Goal: Register for event/course

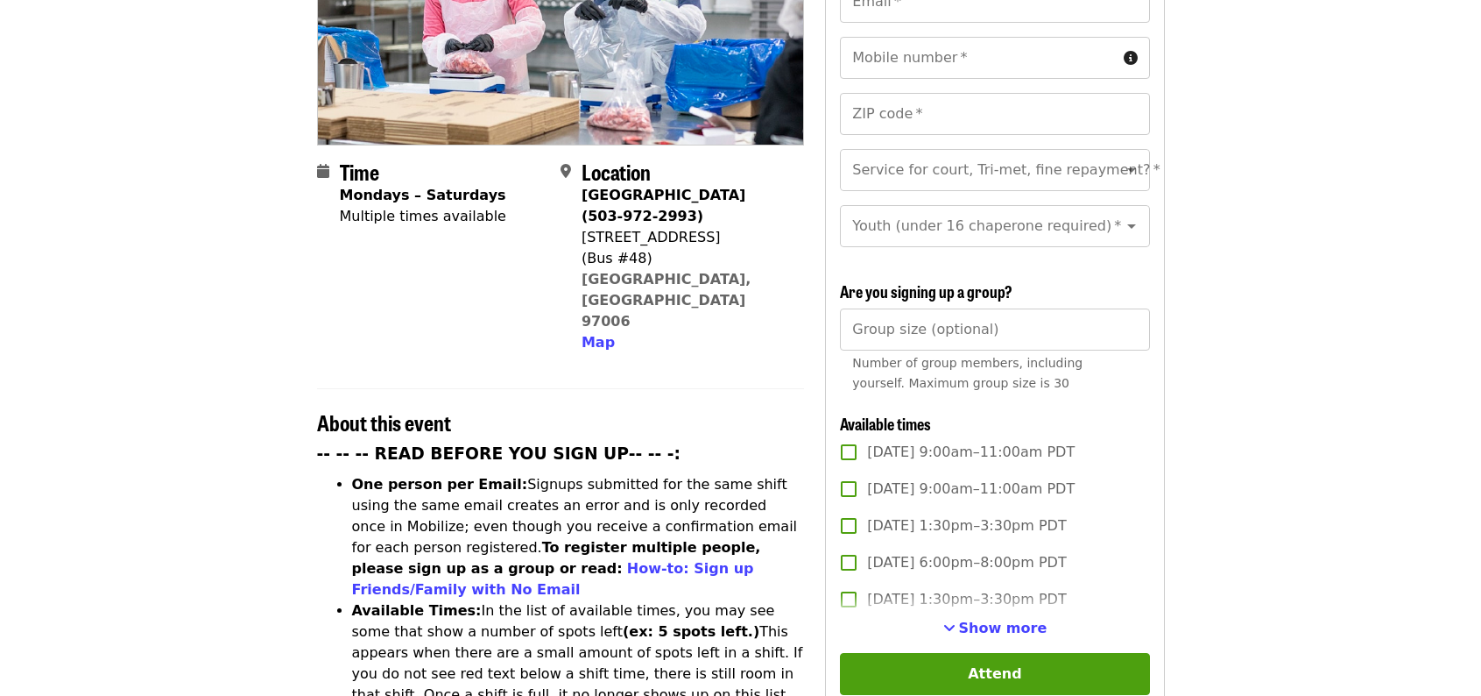
scroll to position [350, 0]
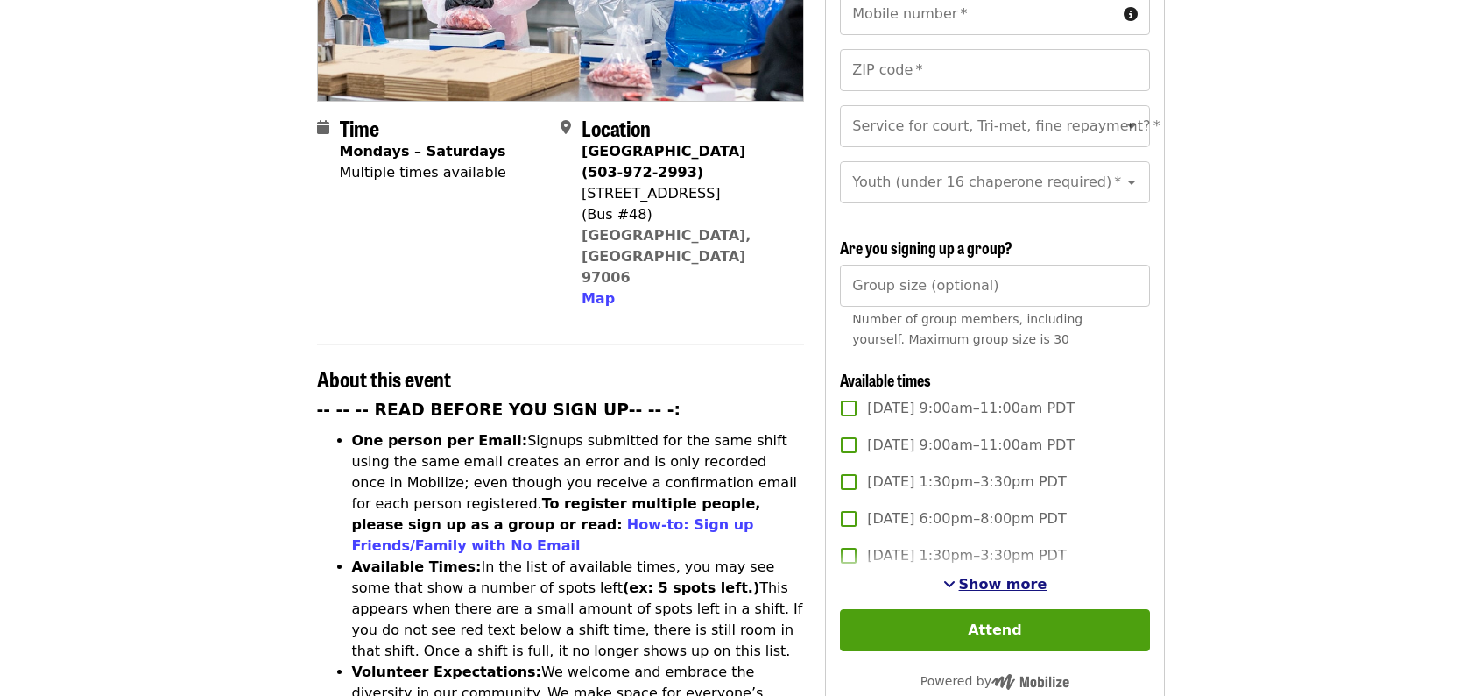
click at [984, 583] on span "Show more" at bounding box center [1003, 584] width 88 height 17
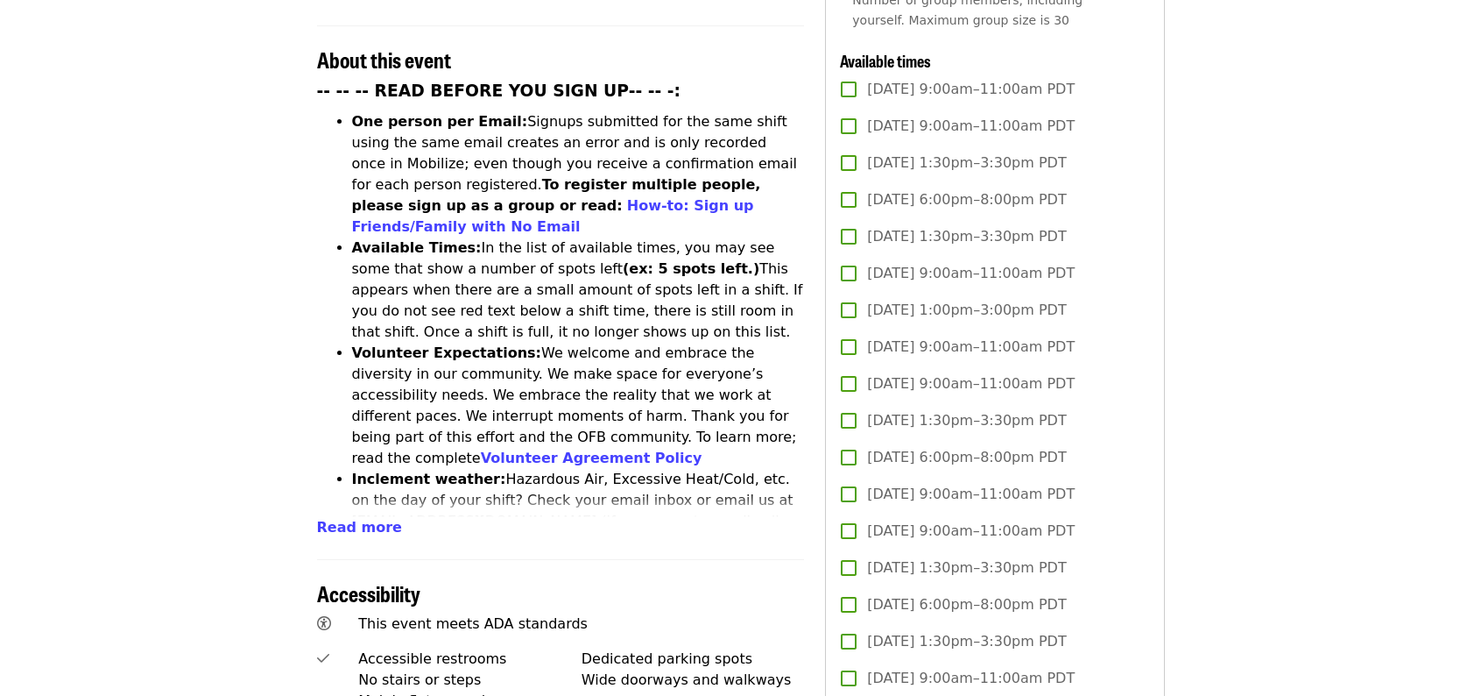
scroll to position [613, 0]
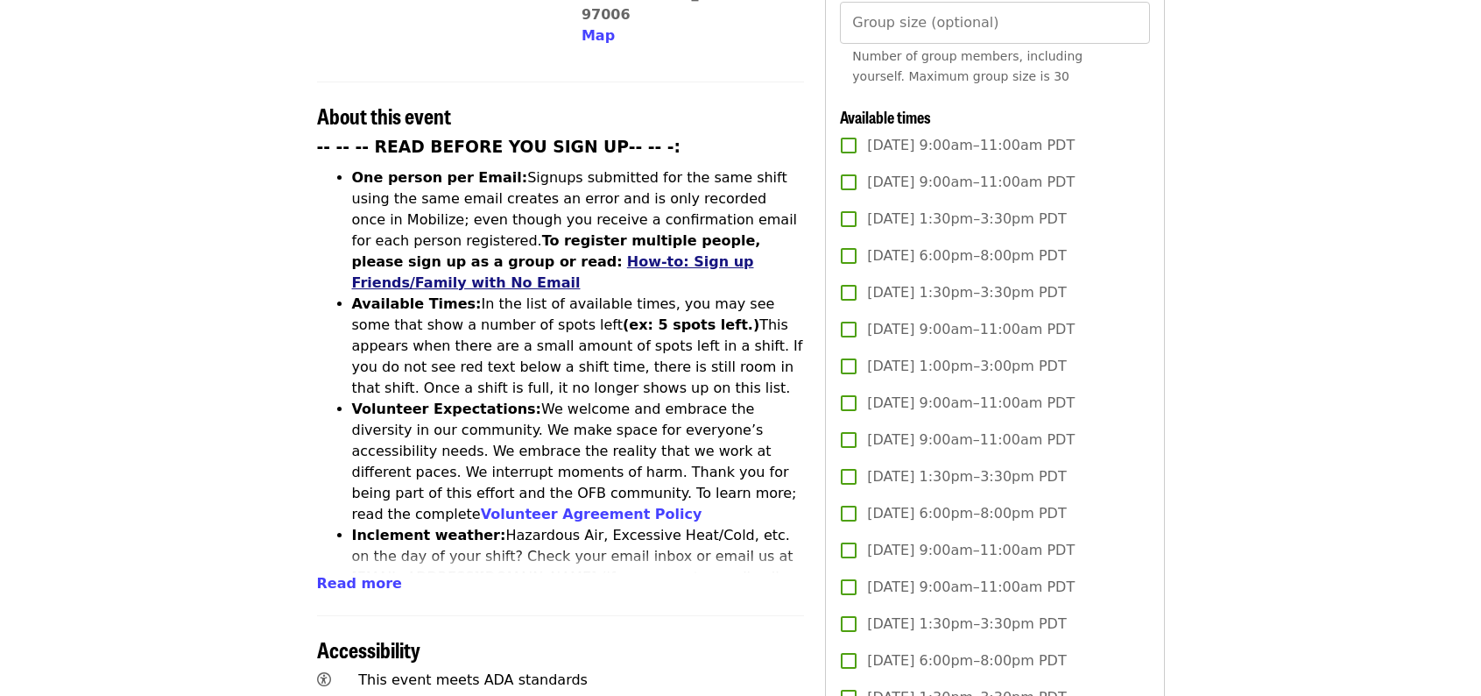
click at [553, 253] on link "How-to: Sign up Friends/Family with No Email" at bounding box center [553, 272] width 402 height 38
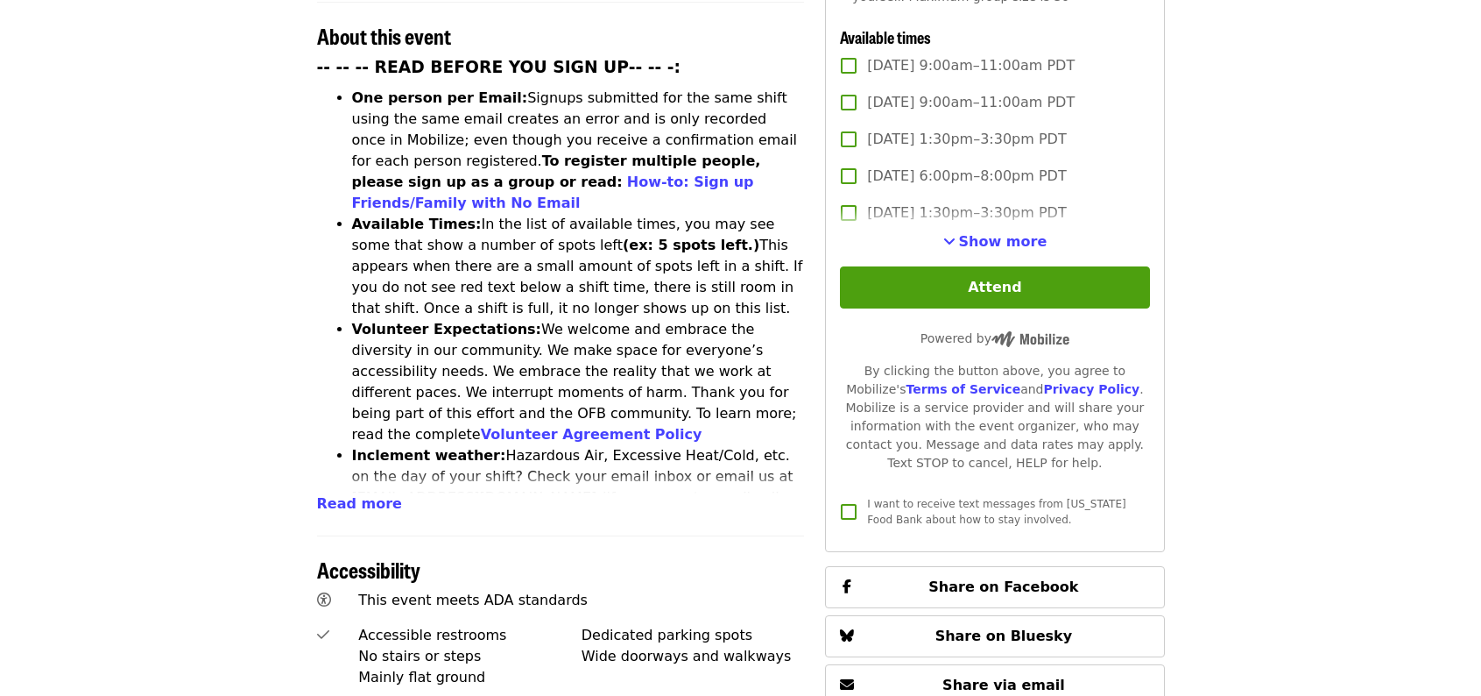
scroll to position [652, 0]
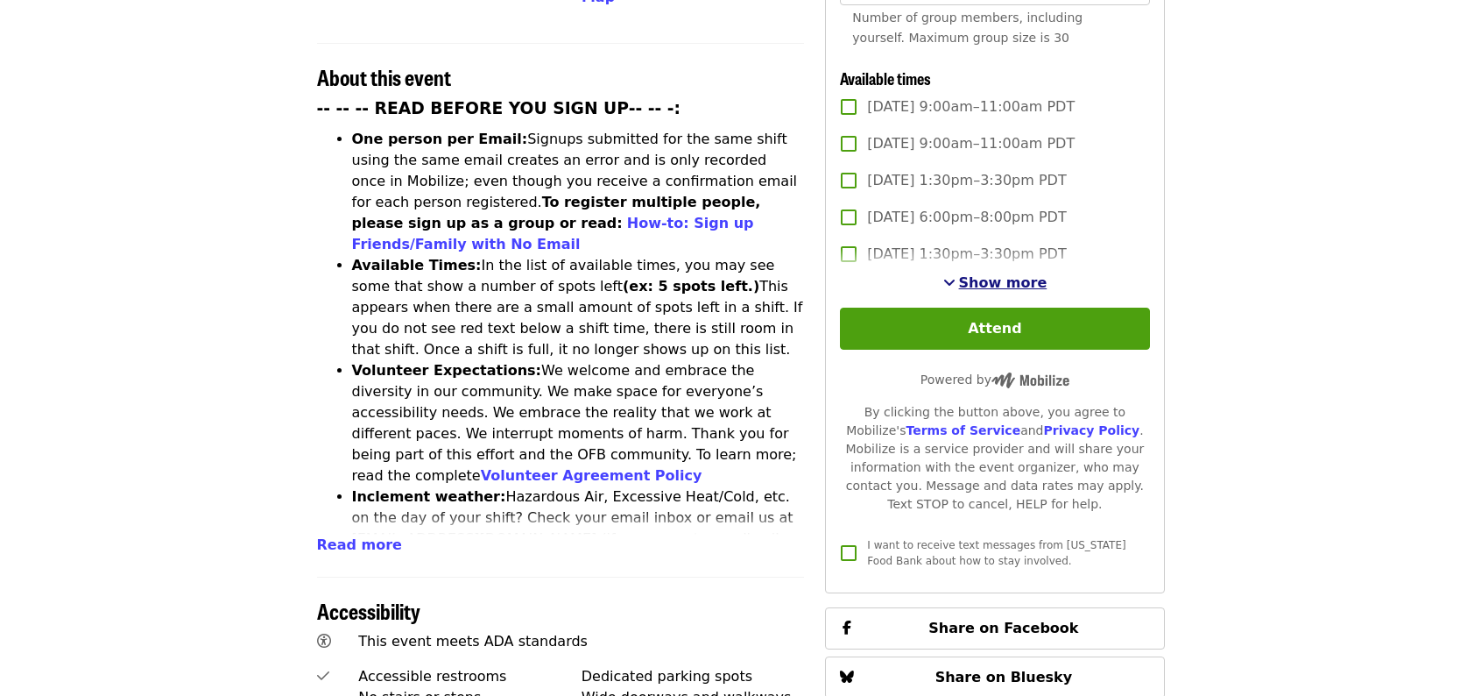
click at [979, 274] on span "Show more" at bounding box center [1003, 282] width 88 height 17
